Goal: Check status: Check status

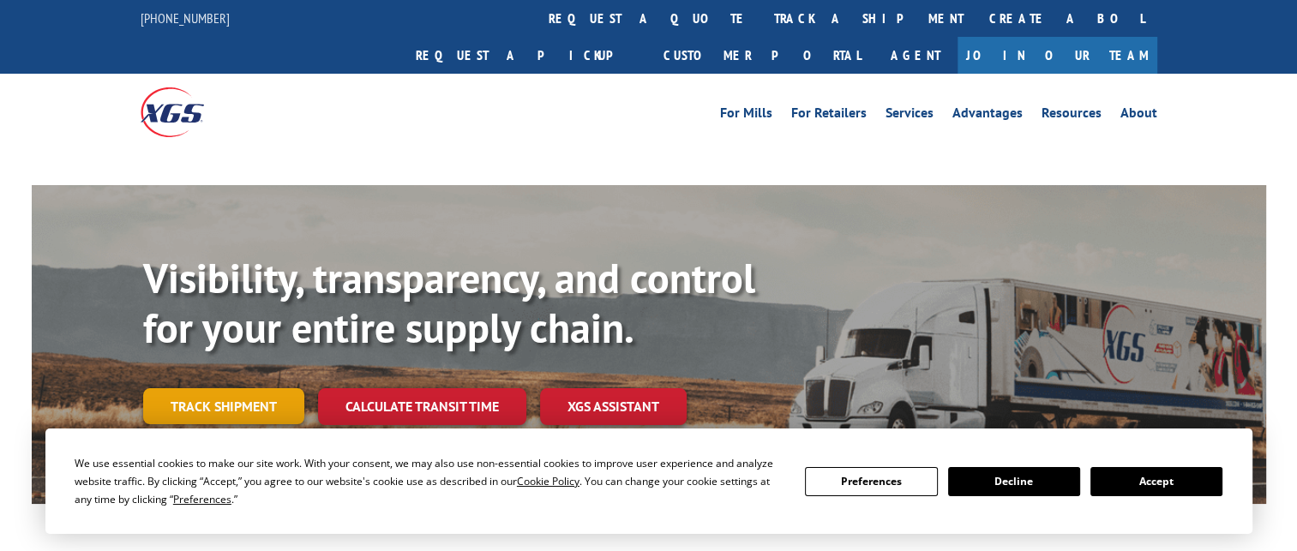
click at [242, 388] on link "Track shipment" at bounding box center [223, 406] width 161 height 36
click at [216, 388] on link "Track shipment" at bounding box center [223, 406] width 161 height 36
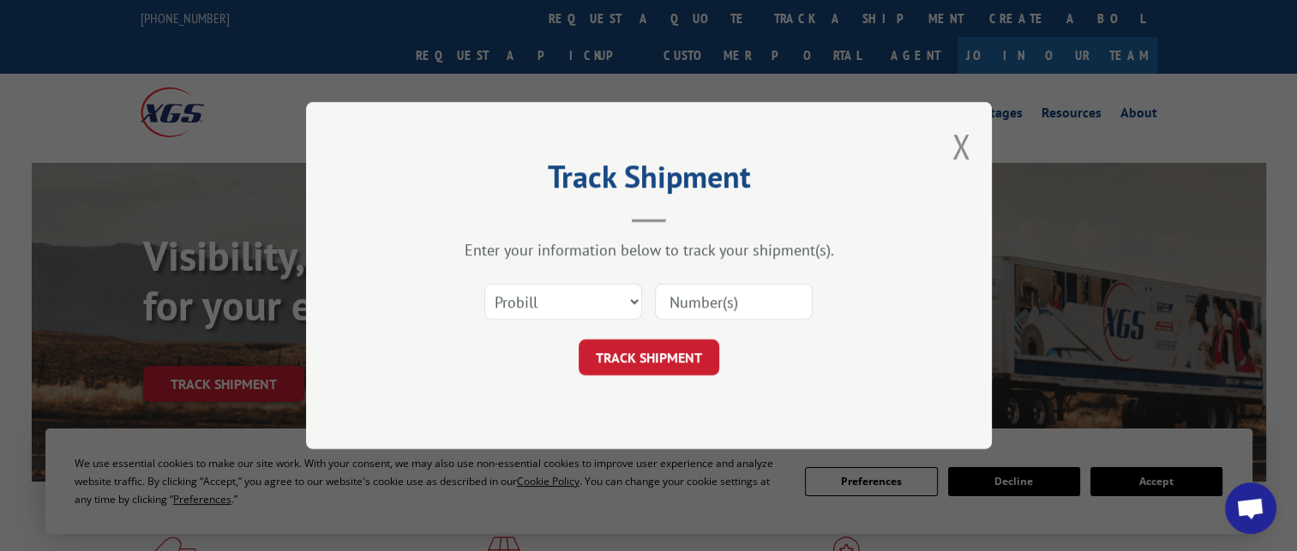
drag, startPoint x: 742, startPoint y: 288, endPoint x: 731, endPoint y: 296, distance: 12.9
click at [742, 290] on input at bounding box center [734, 302] width 158 height 36
paste input "16571147"
type input "16571147"
click at [645, 358] on button "TRACK SHIPMENT" at bounding box center [649, 358] width 141 height 36
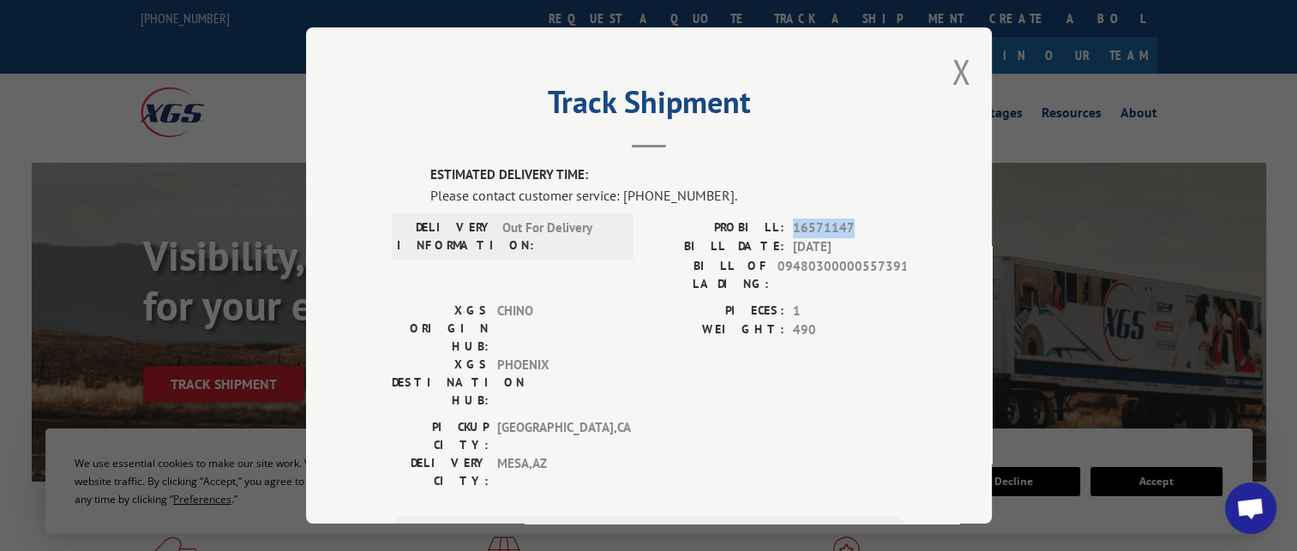
drag, startPoint x: 861, startPoint y: 228, endPoint x: 786, endPoint y: 231, distance: 74.6
click at [793, 231] on span "16571147" at bounding box center [849, 229] width 113 height 20
